Goal: Information Seeking & Learning: Learn about a topic

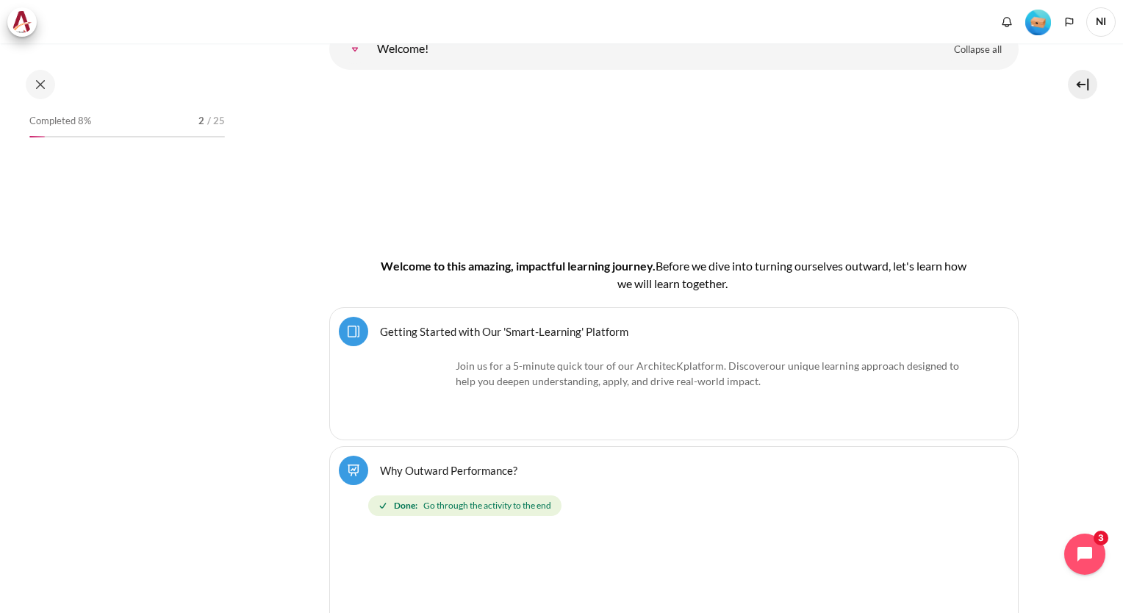
scroll to position [441, 0]
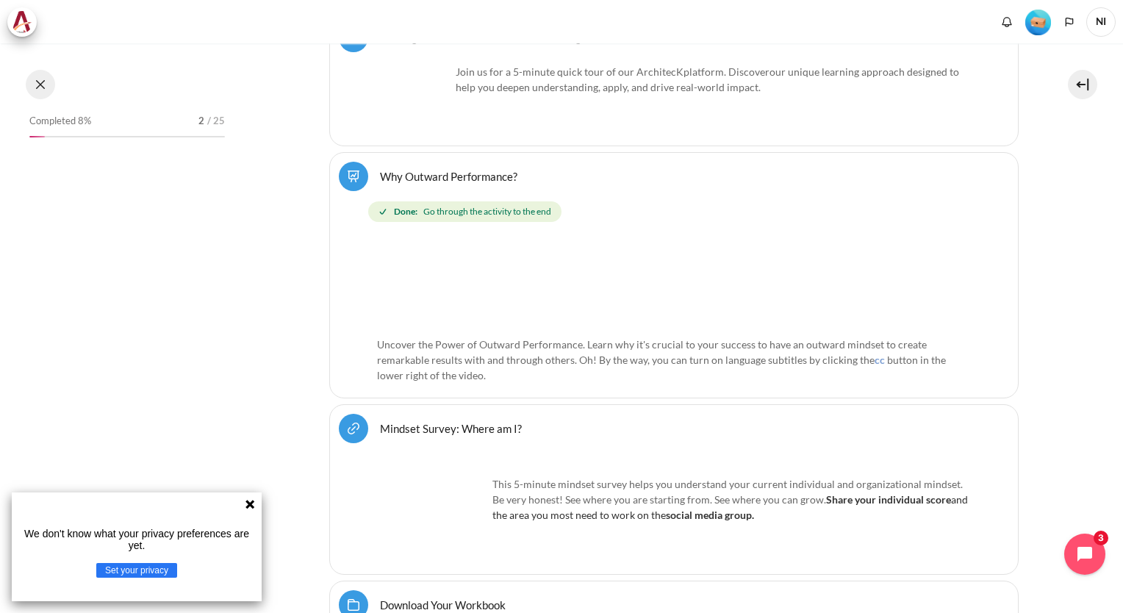
click at [41, 87] on button at bounding box center [40, 84] width 29 height 29
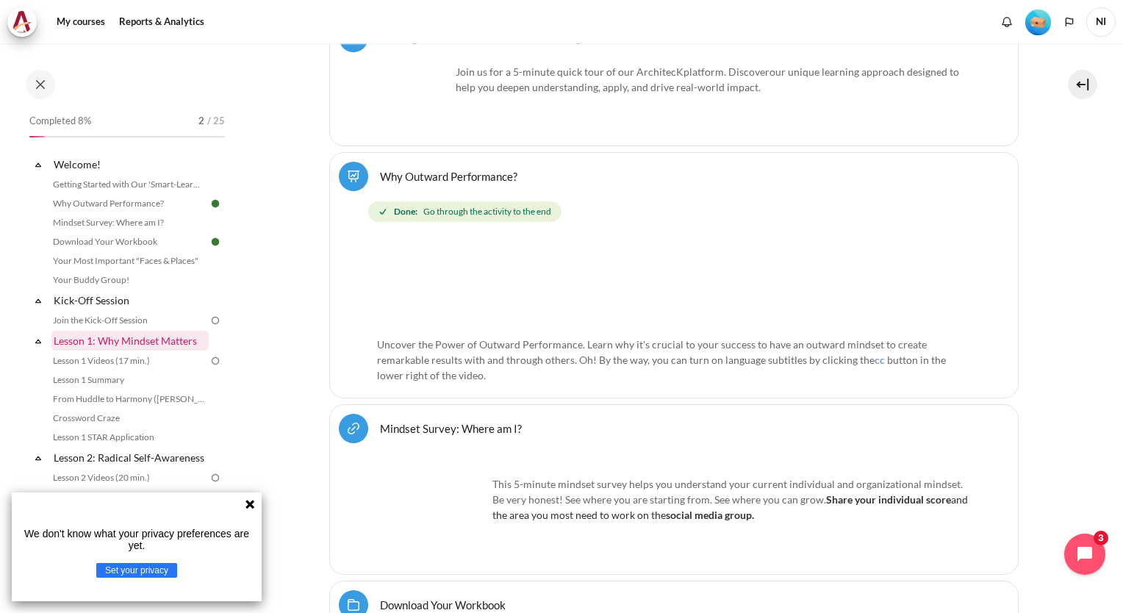
click at [125, 348] on link "Lesson 1: Why Mindset Matters" at bounding box center [129, 341] width 157 height 20
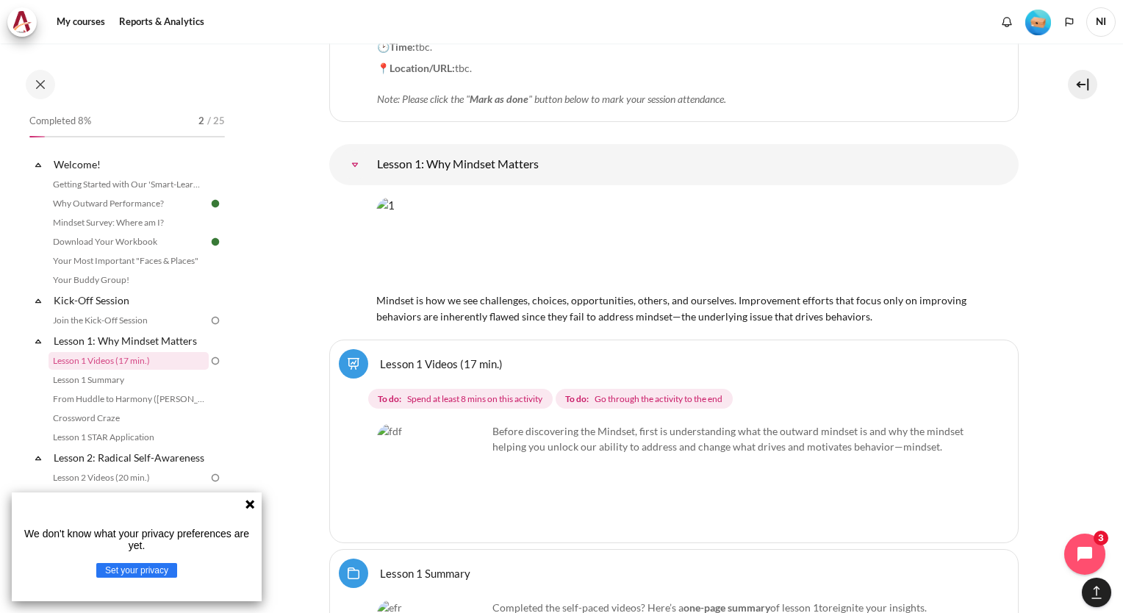
click at [458, 451] on img "Content" at bounding box center [432, 478] width 110 height 110
click at [137, 367] on link "Lesson 1 Videos (17 min.)" at bounding box center [129, 361] width 160 height 18
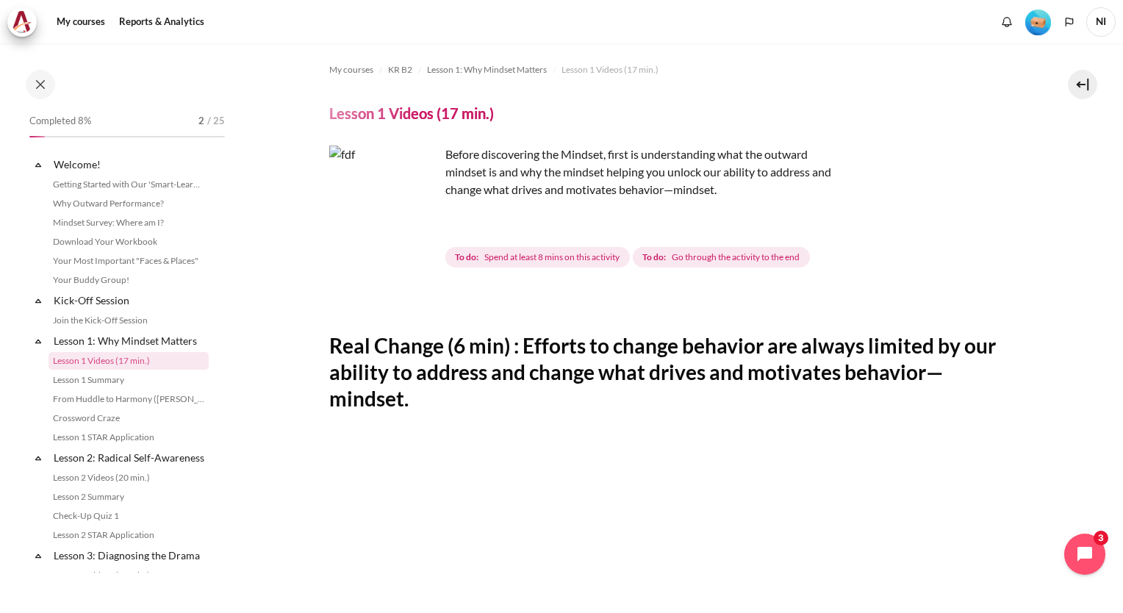
scroll to position [20, 0]
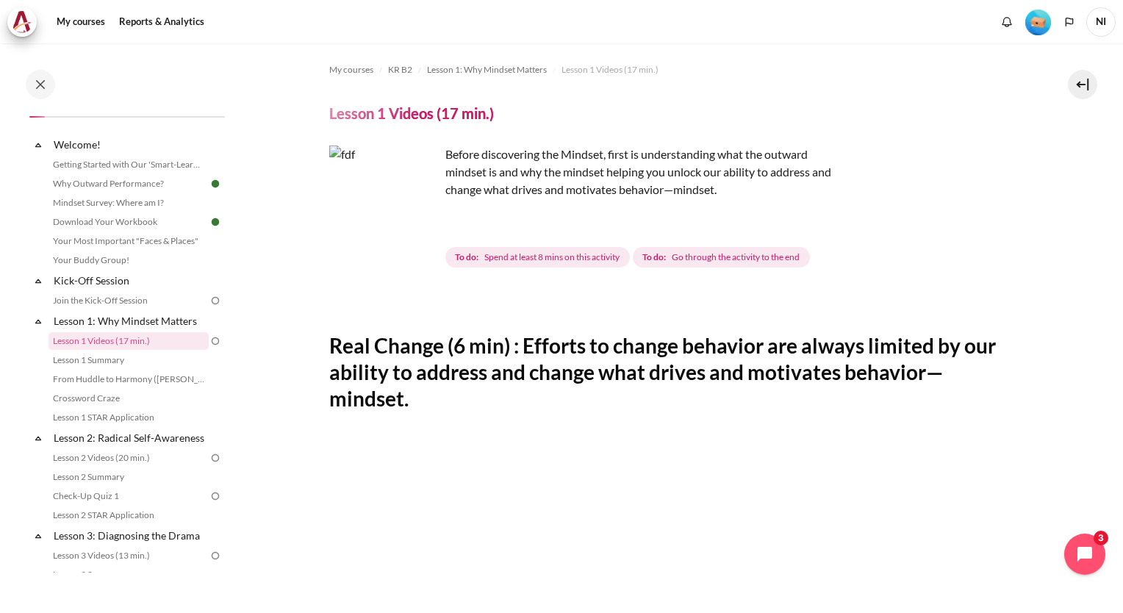
drag, startPoint x: 881, startPoint y: 287, endPoint x: 892, endPoint y: 278, distance: 14.6
click at [882, 287] on div "My courses KR B2 Lesson 1: Why Mindset Matters Lesson 1 Videos (17 min.) Lesson…" at bounding box center [673, 613] width 689 height 1141
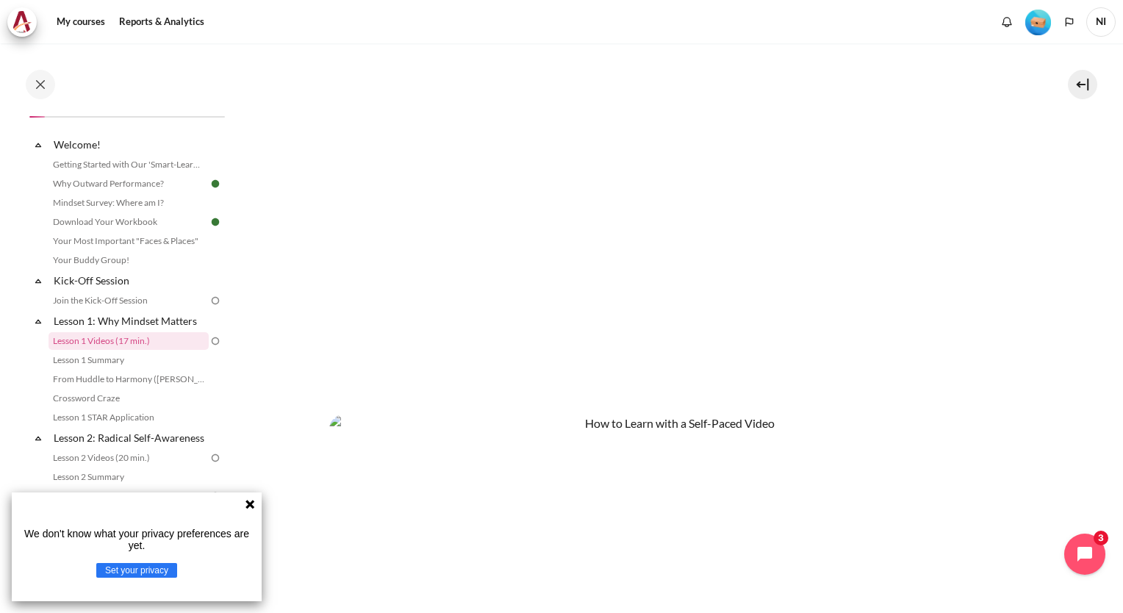
scroll to position [294, 0]
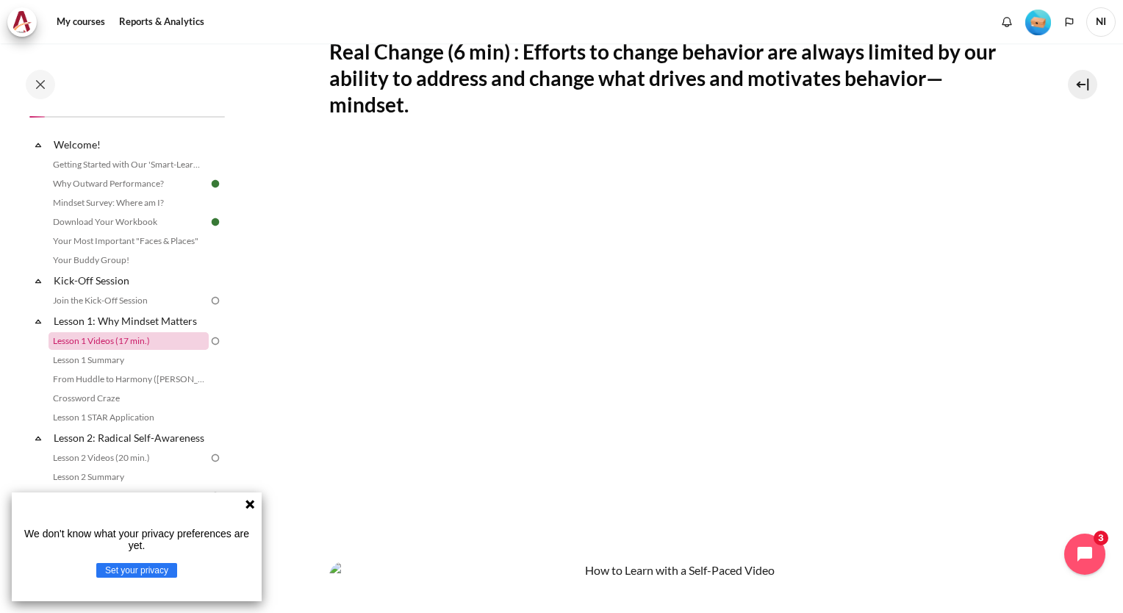
click at [118, 342] on link "Lesson 1 Videos (17 min.)" at bounding box center [129, 341] width 160 height 18
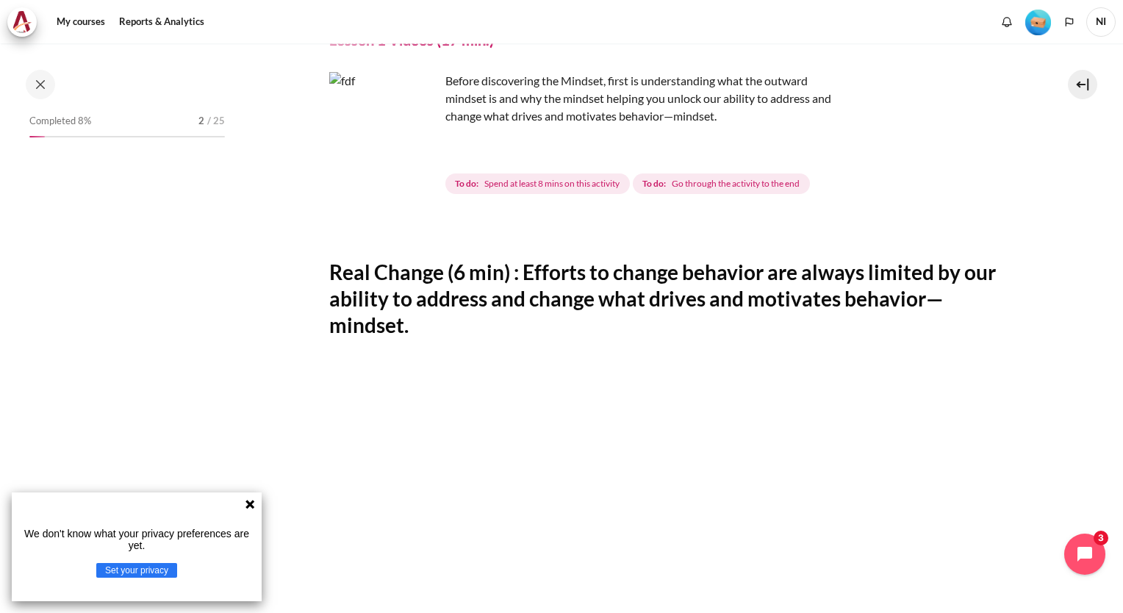
scroll to position [20, 0]
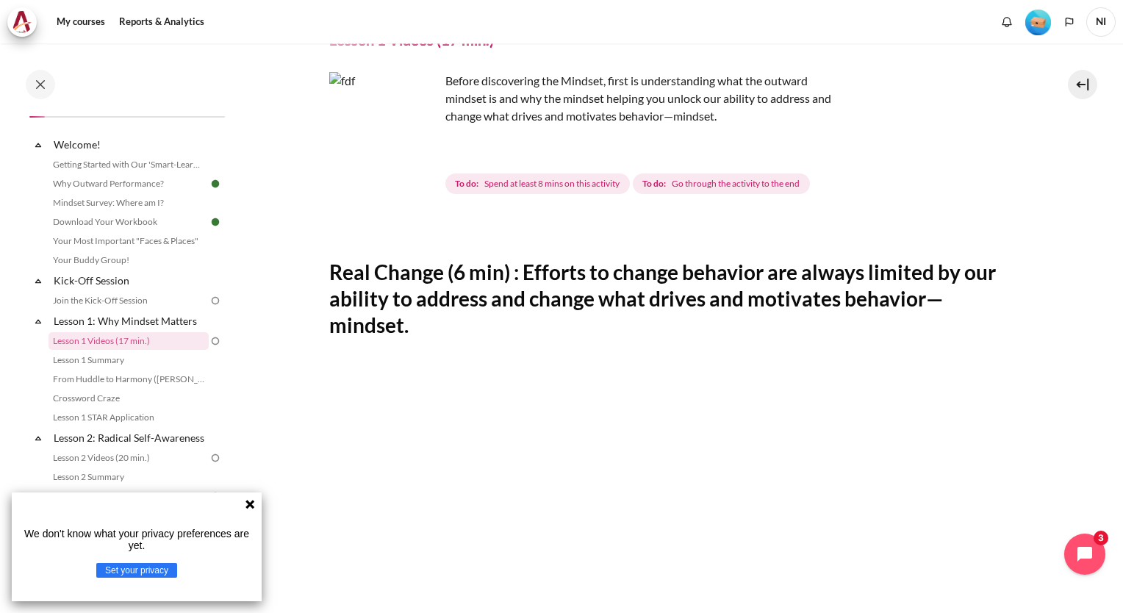
click at [251, 506] on icon at bounding box center [249, 504] width 9 height 9
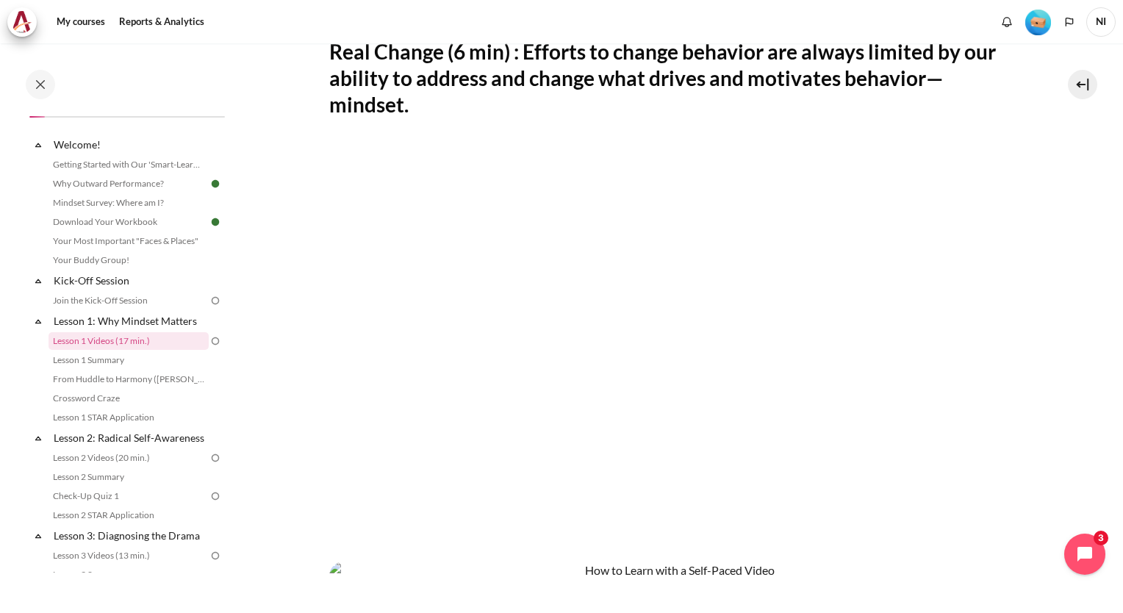
scroll to position [73, 0]
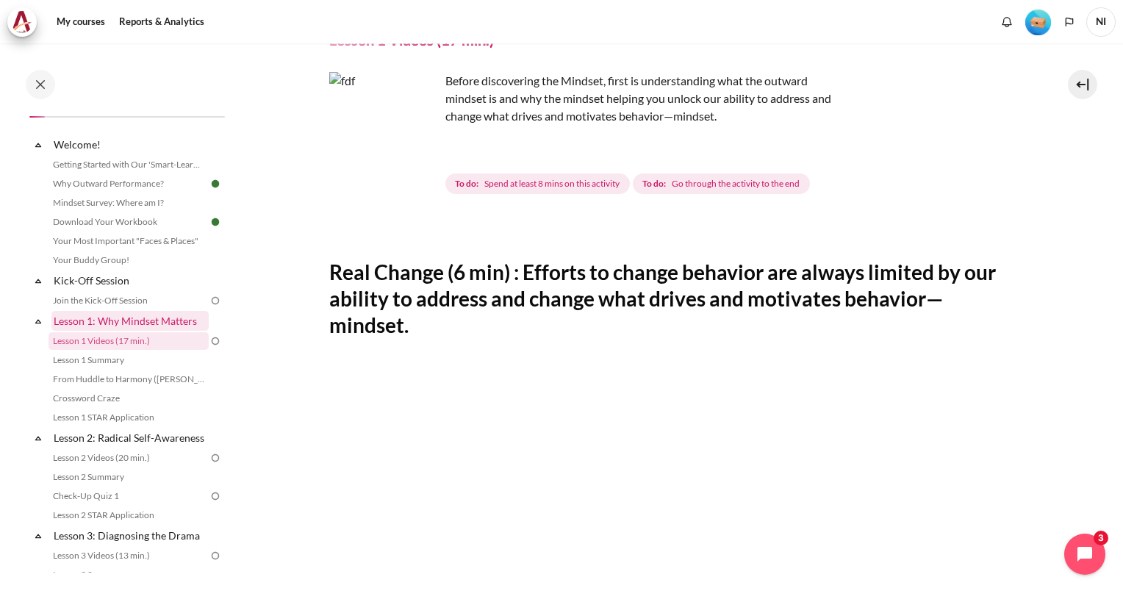
click at [150, 322] on link "Lesson 1: Why Mindset Matters" at bounding box center [129, 321] width 157 height 20
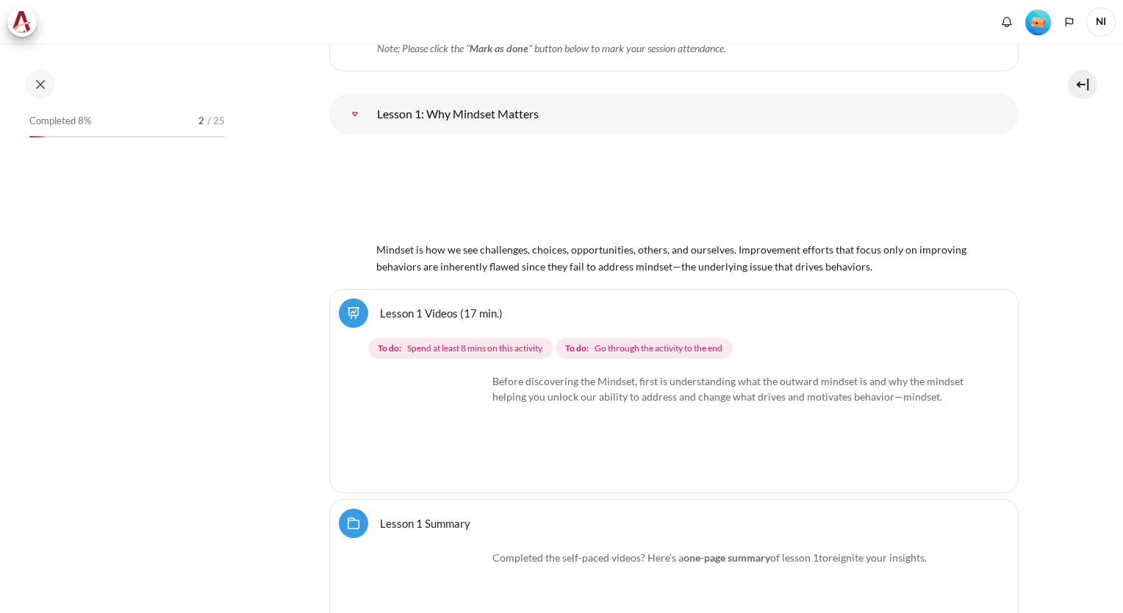
scroll to position [1925, 0]
click at [464, 445] on img "Content" at bounding box center [432, 428] width 110 height 110
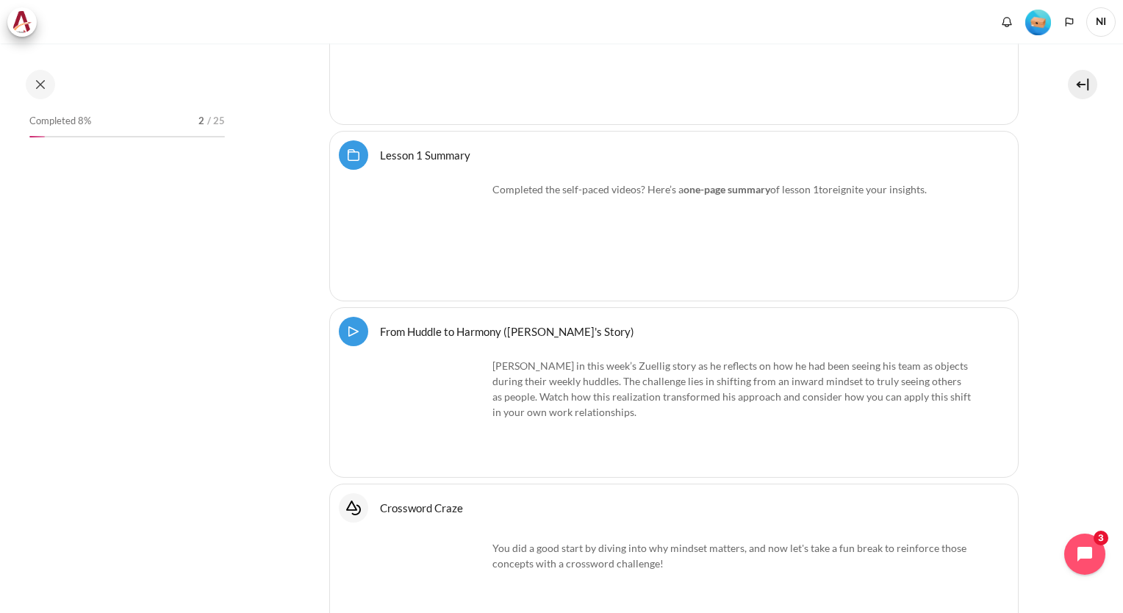
scroll to position [2366, 0]
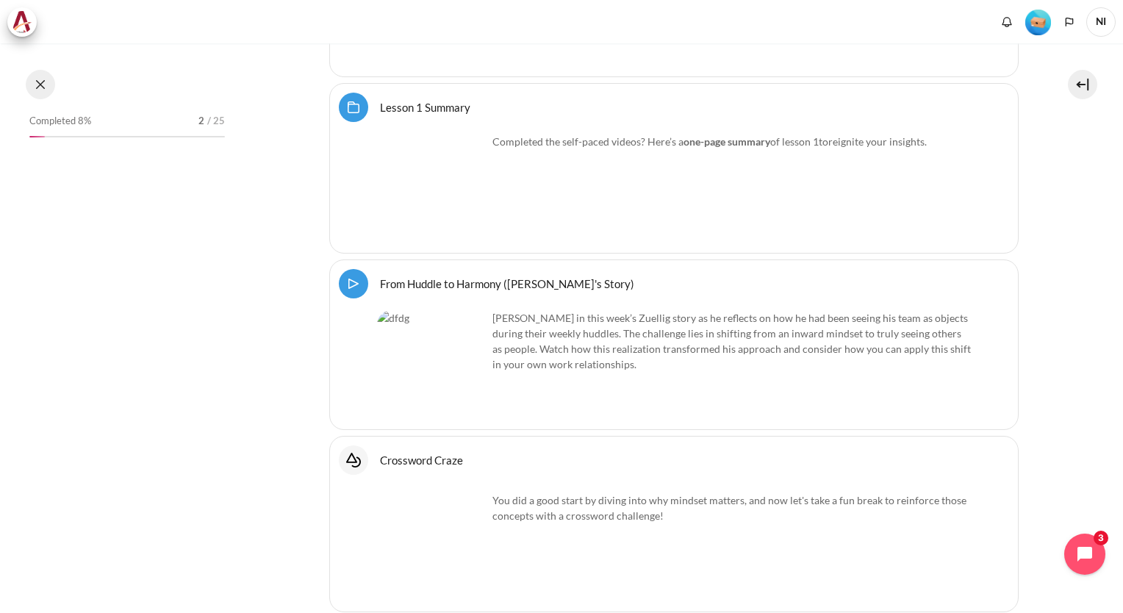
click at [36, 85] on button at bounding box center [40, 84] width 29 height 29
click at [603, 310] on p "Join Khoo Ghi Peng in this week’s Zuellig story as he reflects on how he had be…" at bounding box center [674, 341] width 594 height 62
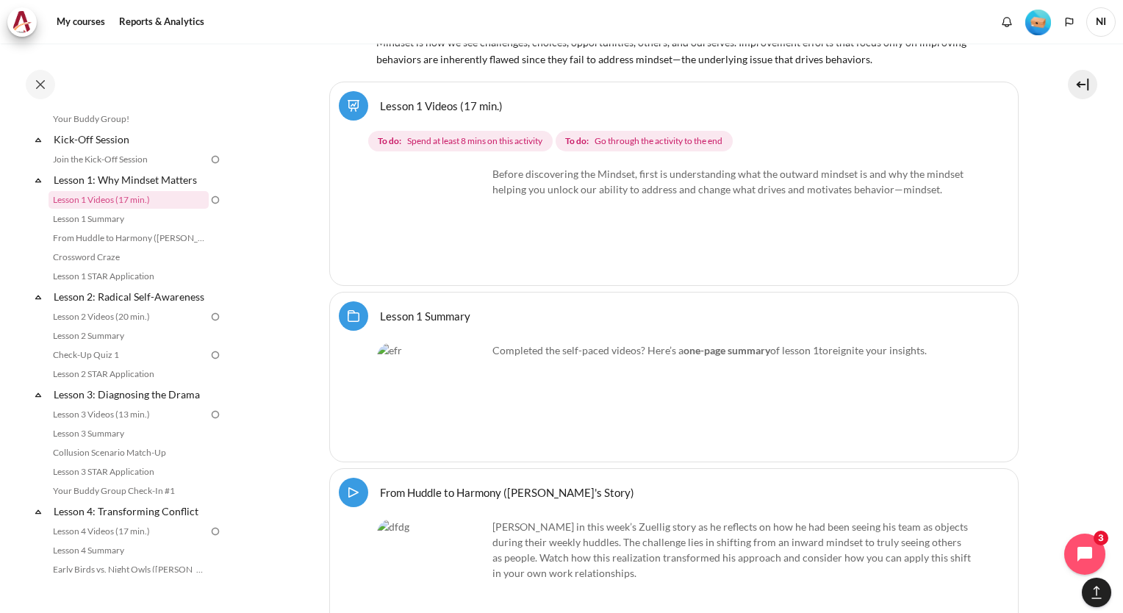
scroll to position [2039, 0]
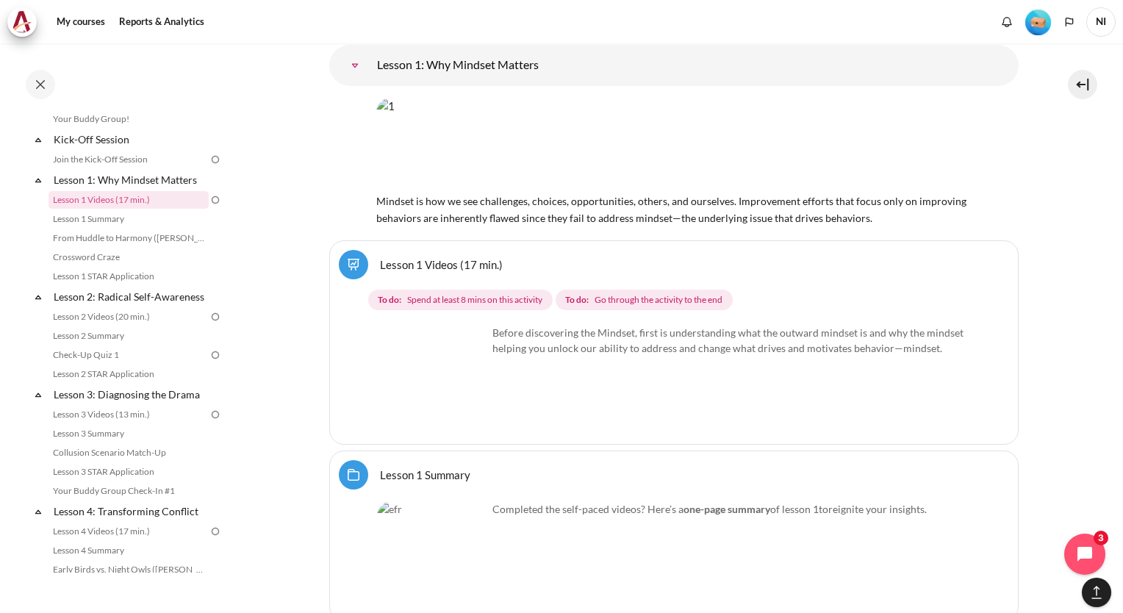
click at [491, 121] on img "Content" at bounding box center [673, 144] width 595 height 93
click at [629, 127] on img "Content" at bounding box center [673, 144] width 595 height 93
click at [476, 293] on span "Spend at least 8 mins on this activity" at bounding box center [474, 299] width 135 height 13
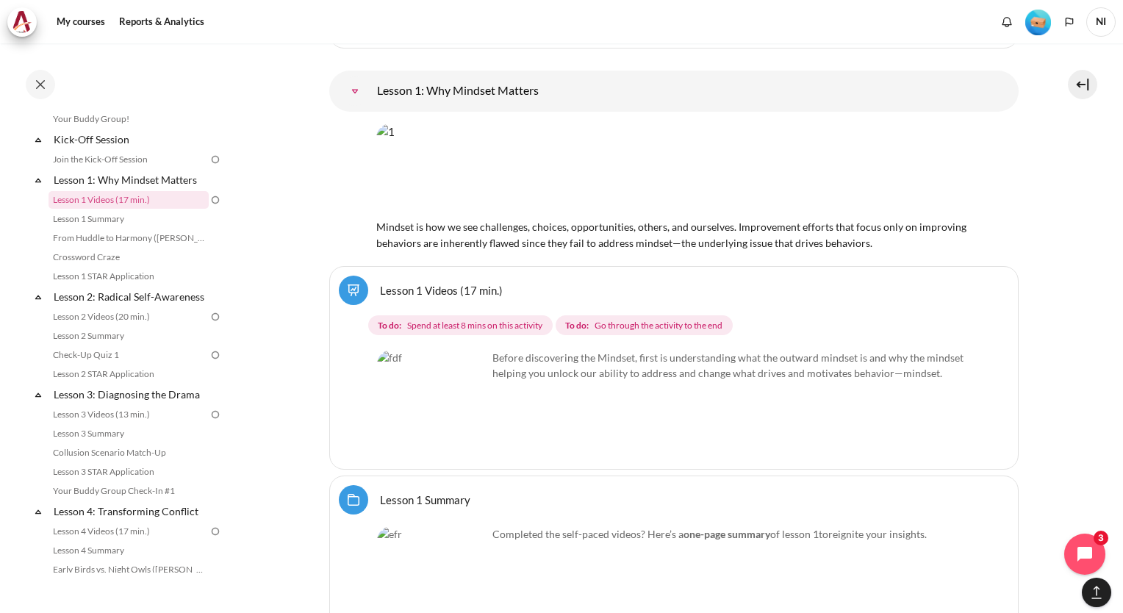
click at [458, 378] on img "Content" at bounding box center [432, 405] width 110 height 110
click at [464, 376] on img "Content" at bounding box center [432, 405] width 110 height 110
click at [93, 204] on link "Lesson 1 Videos (17 min.)" at bounding box center [129, 200] width 160 height 18
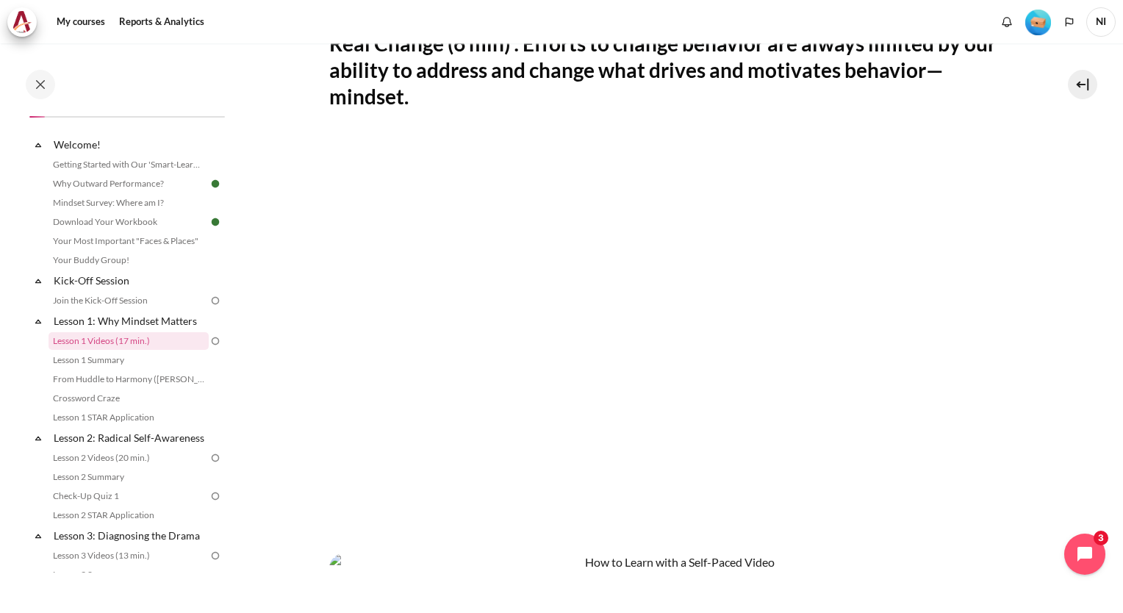
scroll to position [306, 0]
